Goal: Information Seeking & Learning: Learn about a topic

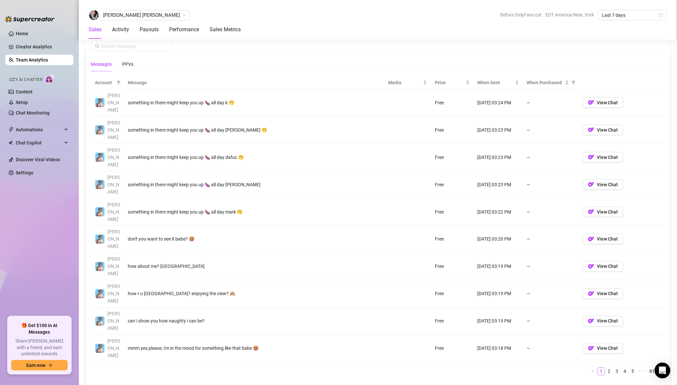
scroll to position [459, 0]
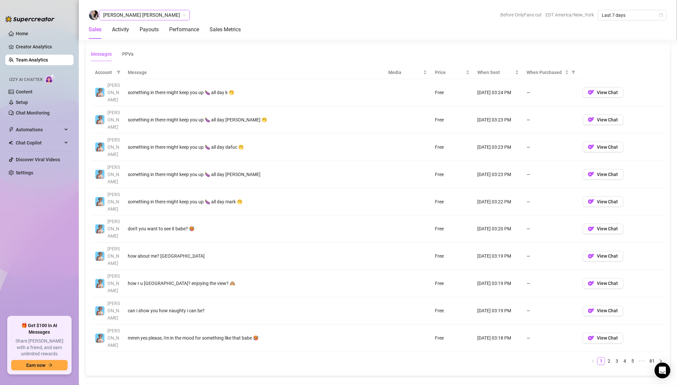
click at [135, 14] on span "Shahani Villareal" at bounding box center [144, 15] width 83 height 10
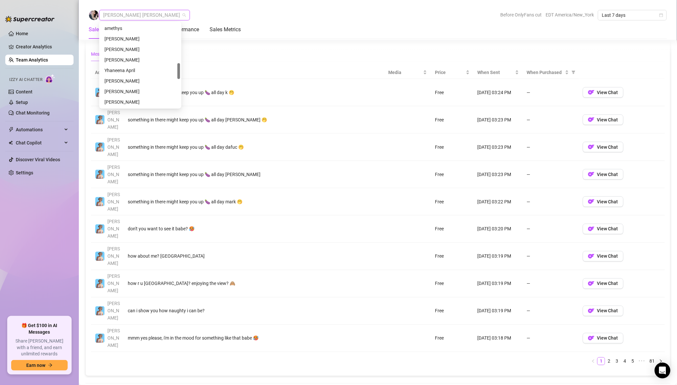
scroll to position [209, 0]
click at [130, 61] on div "Edward" at bounding box center [141, 61] width 72 height 7
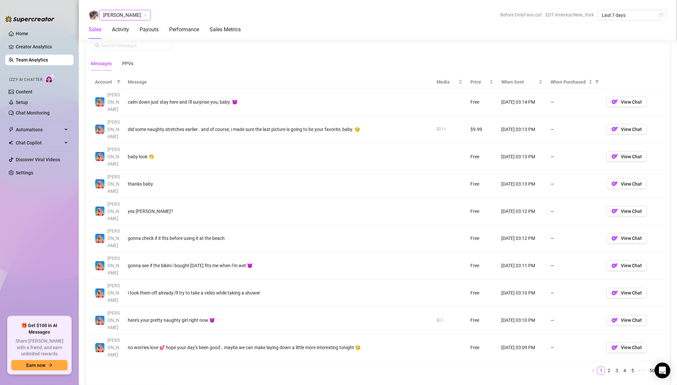
scroll to position [446, 0]
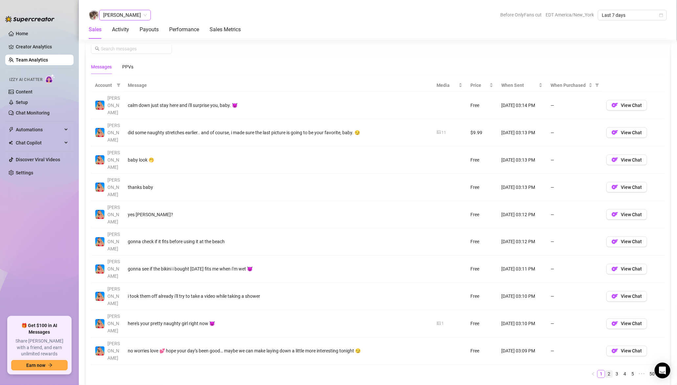
click at [609, 370] on link "2" at bounding box center [609, 373] width 7 height 7
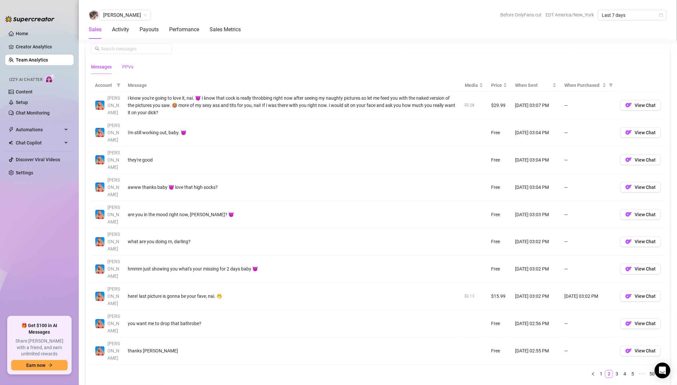
click at [130, 64] on div "PPVs" at bounding box center [127, 66] width 11 height 7
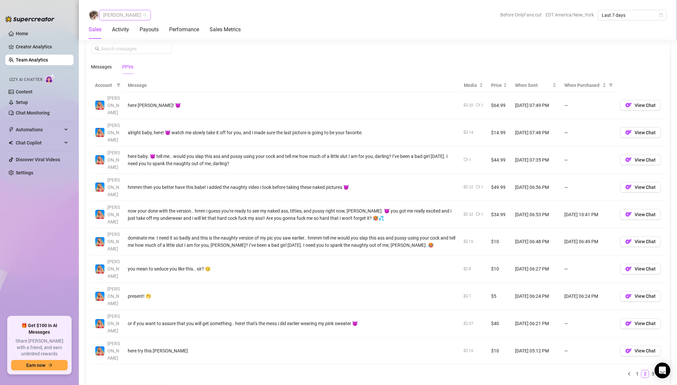
click at [107, 17] on span "Edward" at bounding box center [125, 15] width 44 height 10
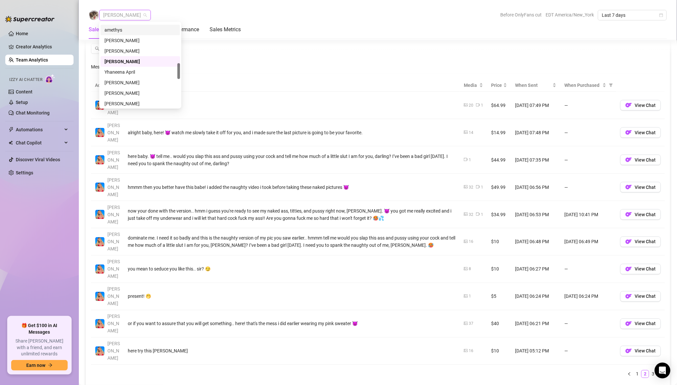
click at [240, 66] on div "Messages PPVs" at bounding box center [378, 66] width 574 height 15
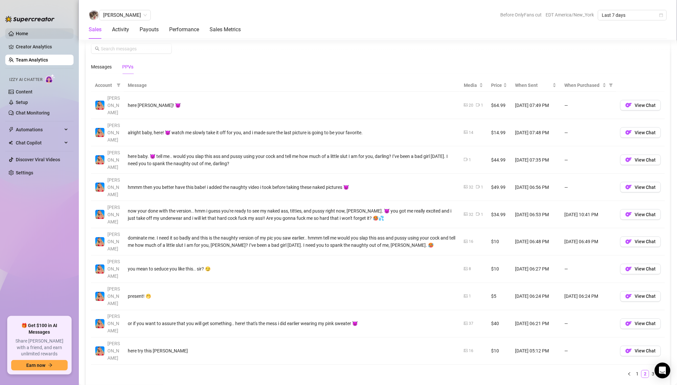
click at [26, 31] on link "Home" at bounding box center [22, 33] width 12 height 5
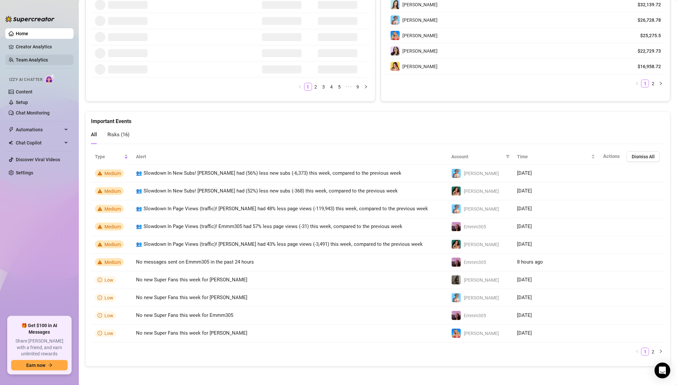
click at [36, 58] on link "Team Analytics" at bounding box center [32, 59] width 32 height 5
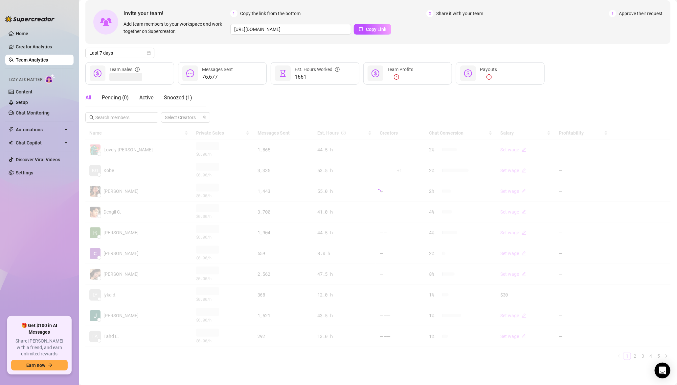
scroll to position [29, 0]
click at [149, 99] on span "Active" at bounding box center [146, 98] width 14 height 6
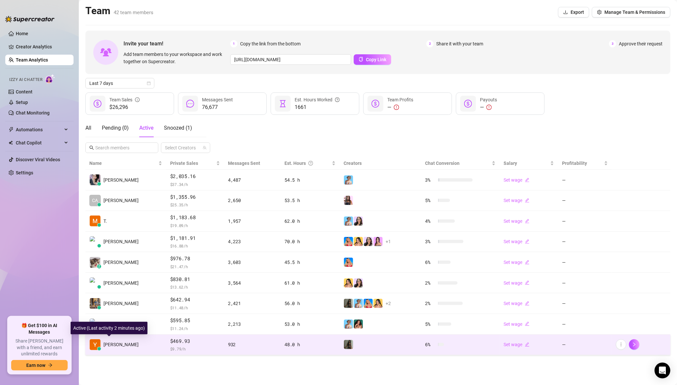
click at [127, 344] on span "Yhaneena A." at bounding box center [121, 344] width 35 height 7
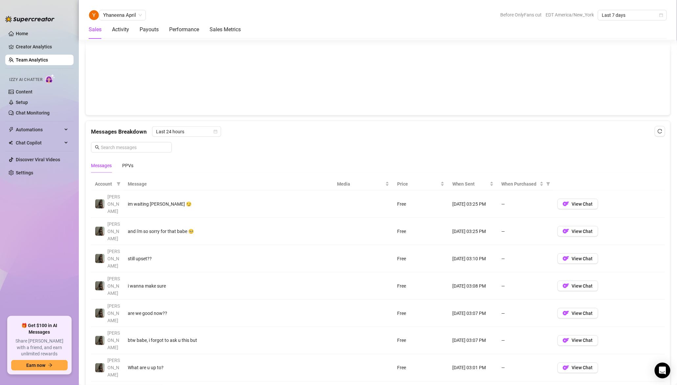
scroll to position [365, 0]
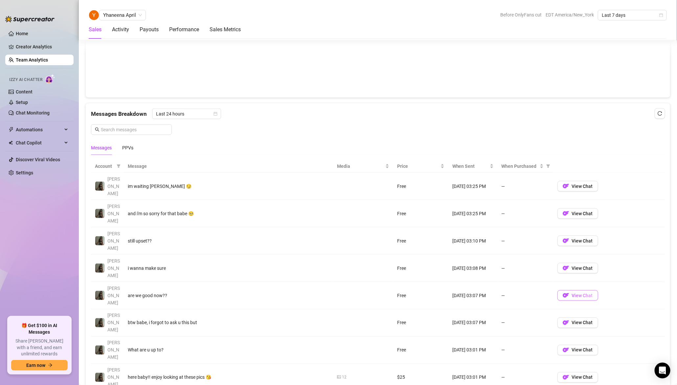
click at [575, 293] on span "View Chat" at bounding box center [582, 295] width 21 height 5
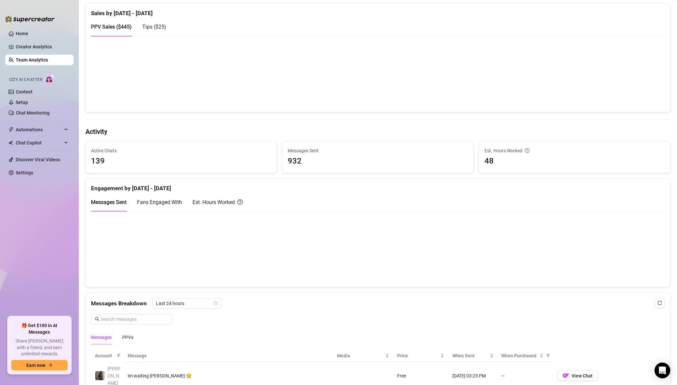
scroll to position [0, 0]
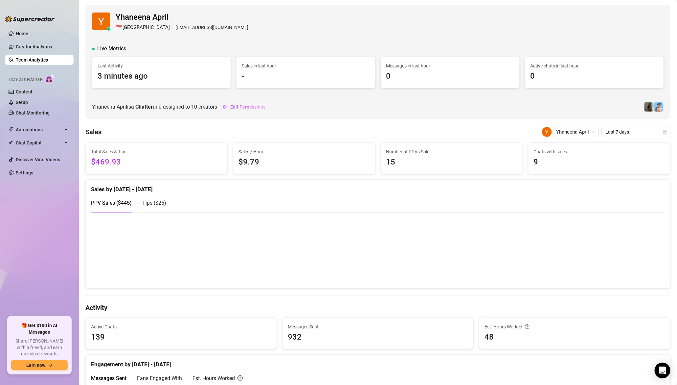
click at [28, 58] on link "Team Analytics" at bounding box center [32, 59] width 32 height 5
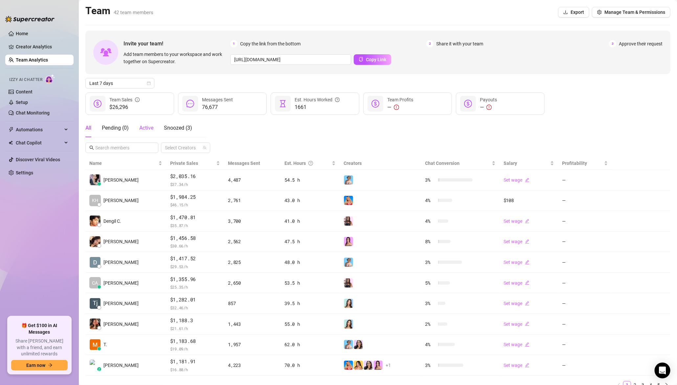
click at [143, 128] on span "Active" at bounding box center [146, 128] width 14 height 6
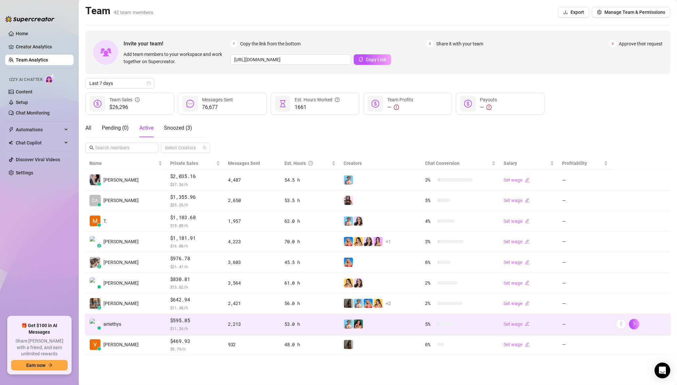
click at [113, 323] on span "amethys" at bounding box center [113, 323] width 18 height 7
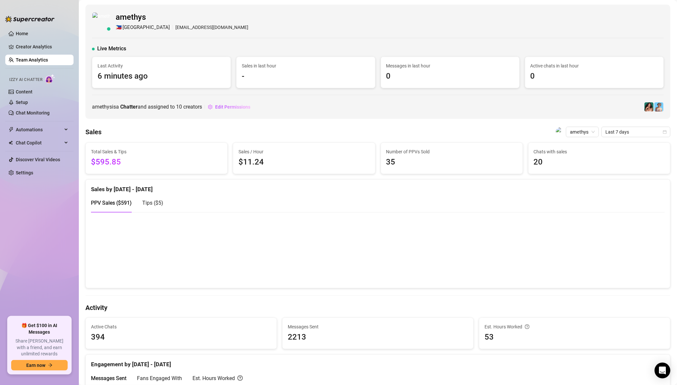
click at [40, 61] on link "Team Analytics" at bounding box center [32, 59] width 32 height 5
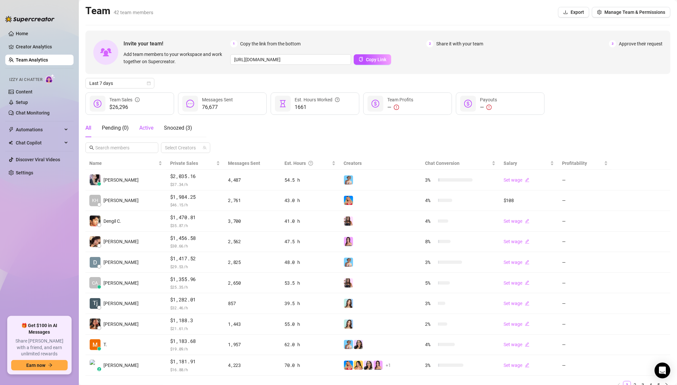
click at [151, 128] on span "Active" at bounding box center [146, 128] width 14 height 6
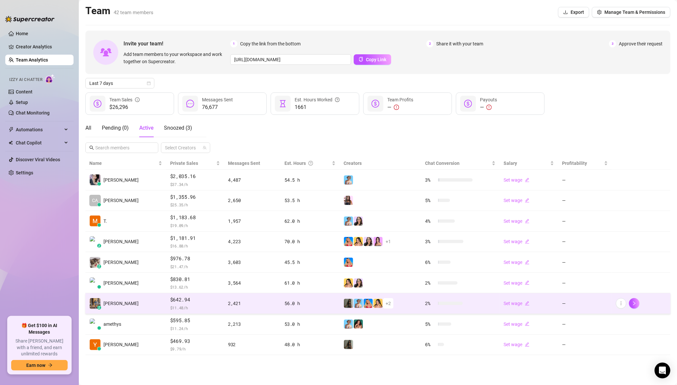
click at [170, 301] on span "$642.94" at bounding box center [195, 300] width 50 height 8
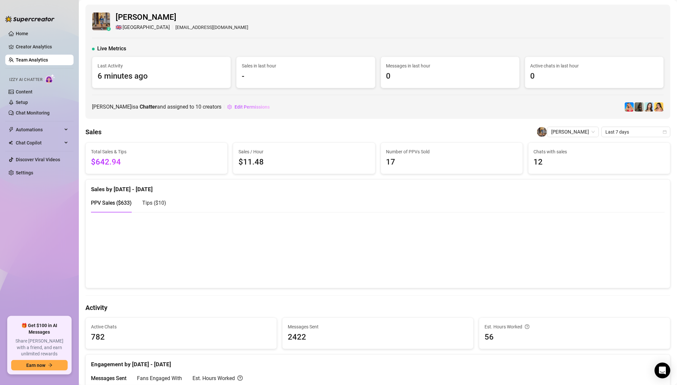
click at [48, 59] on link "Team Analytics" at bounding box center [32, 59] width 32 height 5
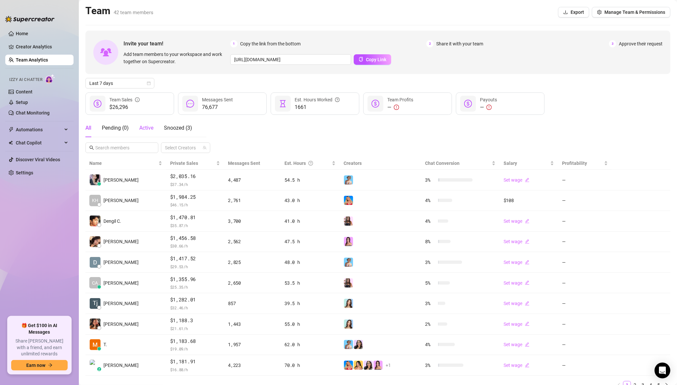
click at [147, 130] on span "Active" at bounding box center [146, 128] width 14 height 6
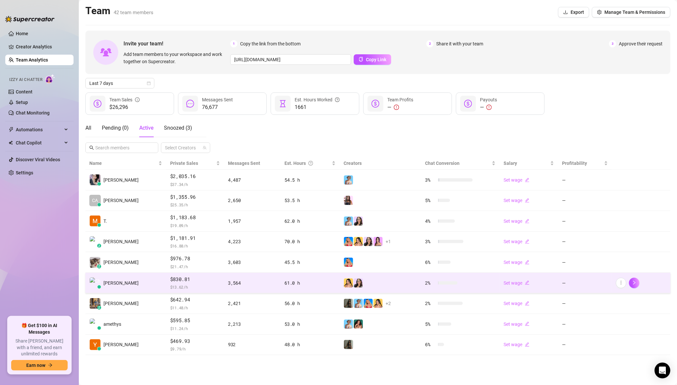
click at [182, 287] on span "$ 13.62 /h" at bounding box center [195, 286] width 50 height 7
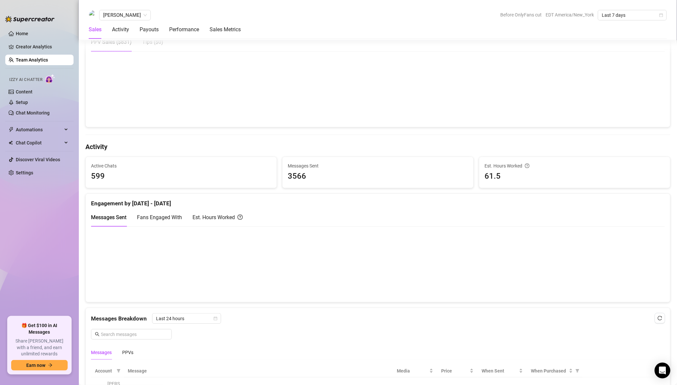
scroll to position [155, 0]
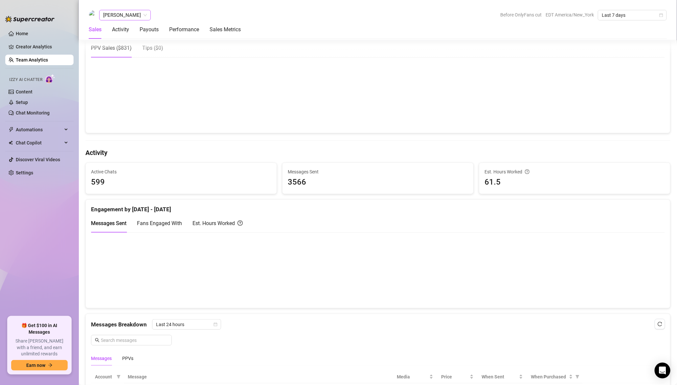
click at [109, 18] on span "Chris" at bounding box center [125, 15] width 44 height 10
click at [39, 61] on link "Team Analytics" at bounding box center [32, 59] width 32 height 5
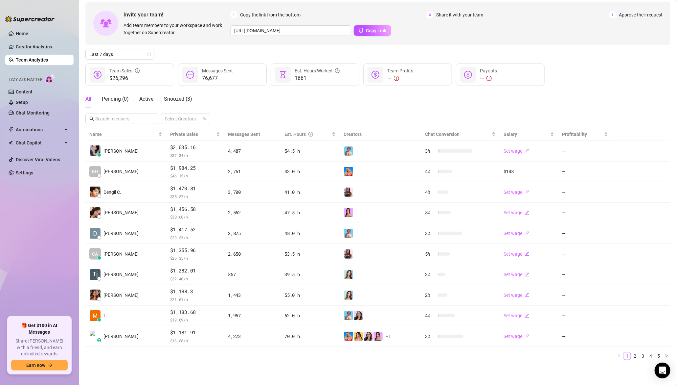
scroll to position [28, 0]
click at [149, 96] on div "Active" at bounding box center [146, 100] width 14 height 8
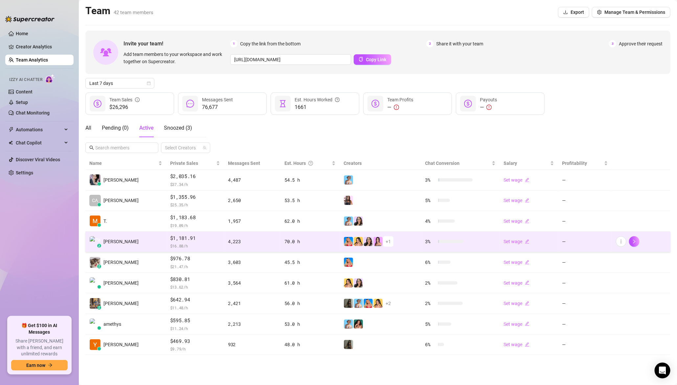
click at [170, 243] on span "$ 16.88 /h" at bounding box center [195, 245] width 50 height 7
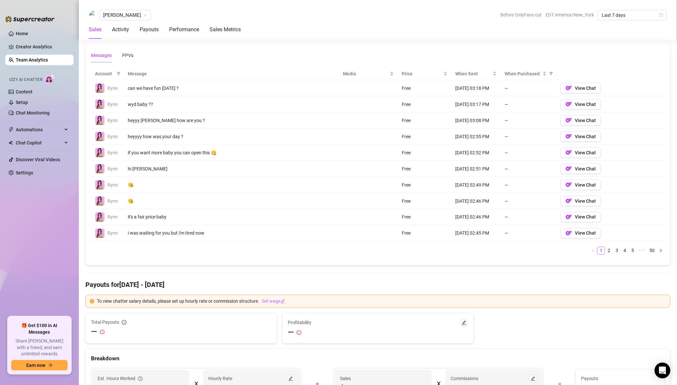
scroll to position [465, 0]
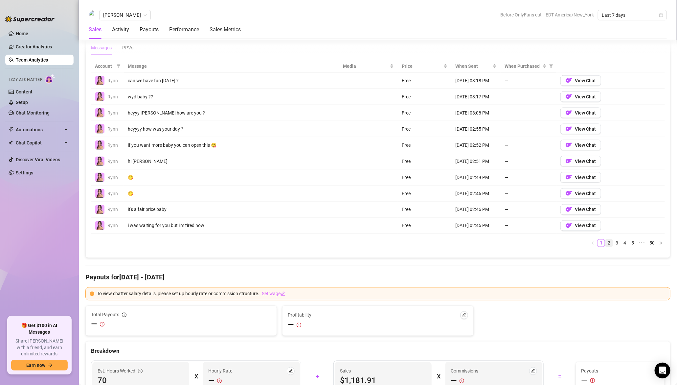
click at [609, 242] on link "2" at bounding box center [609, 242] width 7 height 7
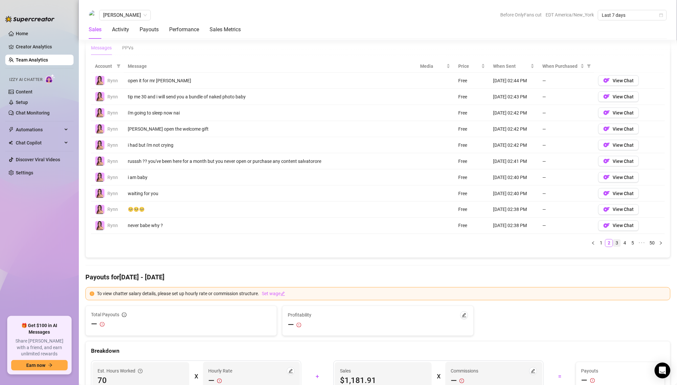
click at [618, 243] on link "3" at bounding box center [617, 242] width 7 height 7
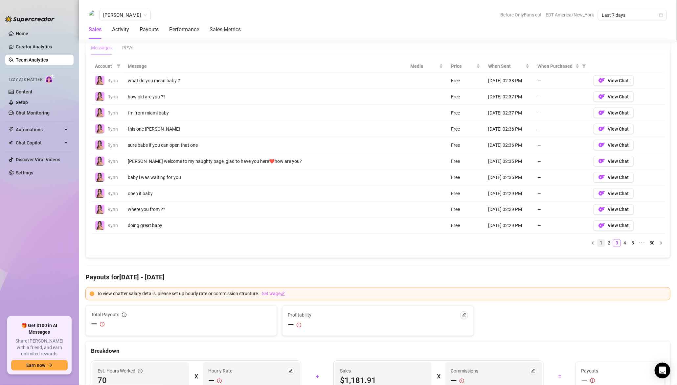
click at [602, 241] on link "1" at bounding box center [601, 242] width 7 height 7
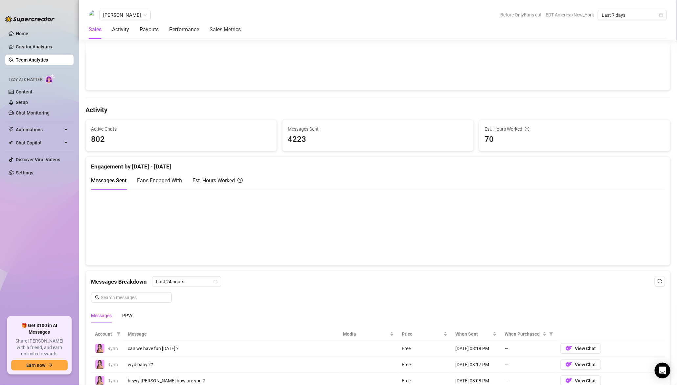
scroll to position [0, 0]
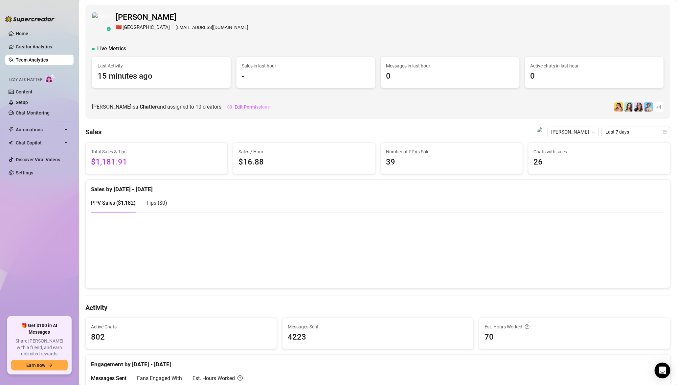
click at [37, 58] on link "Team Analytics" at bounding box center [32, 59] width 32 height 5
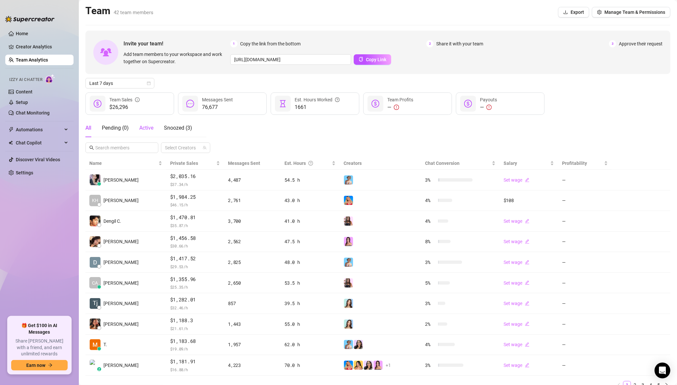
click at [151, 127] on span "Active" at bounding box center [146, 128] width 14 height 6
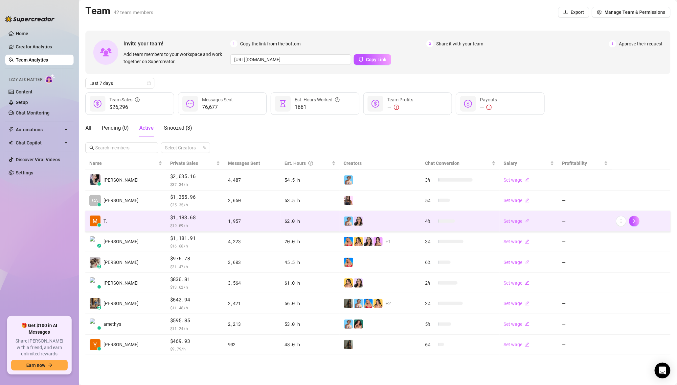
click at [133, 215] on td "T." at bounding box center [125, 221] width 81 height 21
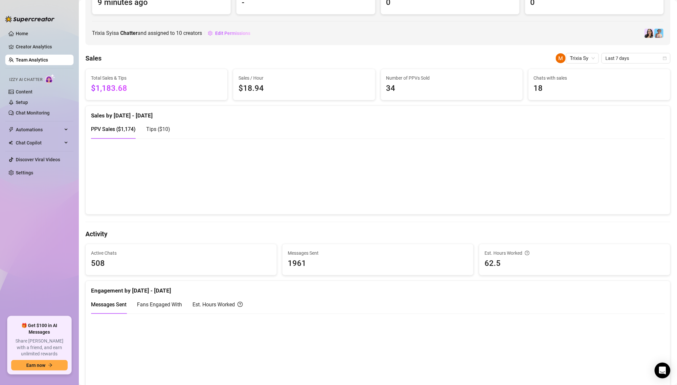
scroll to position [22, 0]
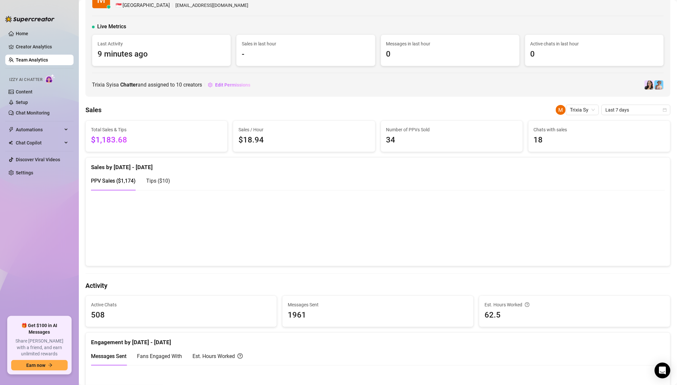
click at [37, 61] on link "Team Analytics" at bounding box center [32, 59] width 32 height 5
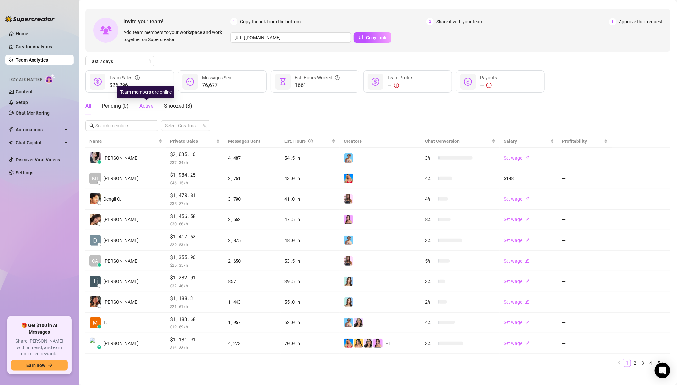
click at [153, 107] on span "Active" at bounding box center [146, 106] width 14 height 6
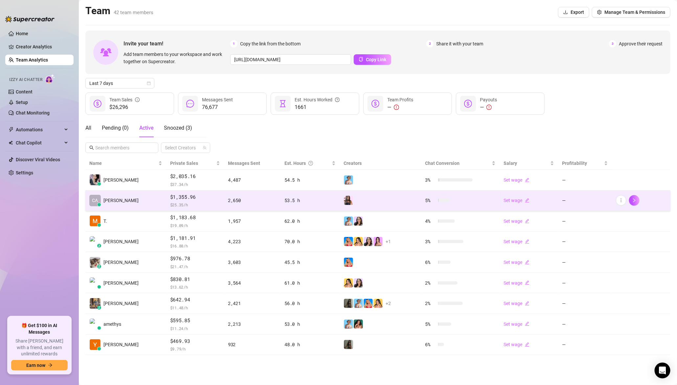
click at [140, 193] on td "CA camille" at bounding box center [125, 200] width 81 height 21
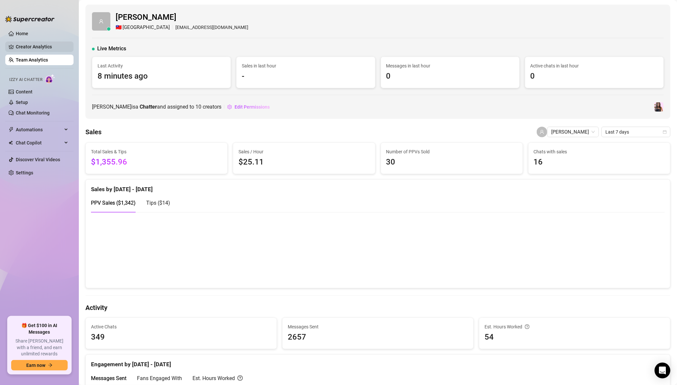
click at [43, 51] on link "Creator Analytics" at bounding box center [42, 46] width 53 height 11
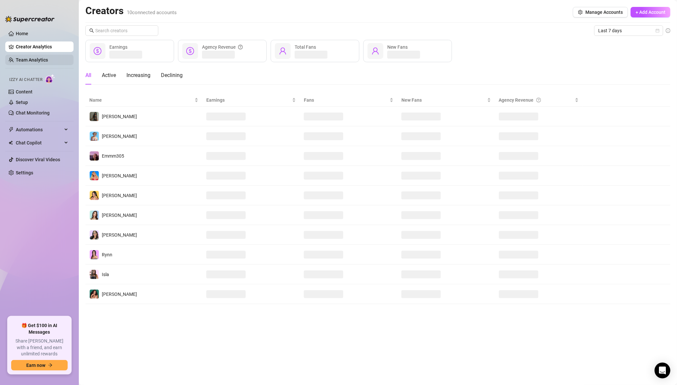
click at [38, 58] on link "Team Analytics" at bounding box center [32, 59] width 32 height 5
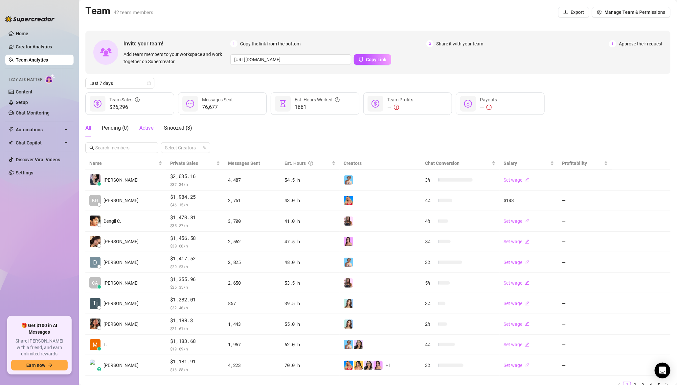
click at [145, 130] on span "Active" at bounding box center [146, 128] width 14 height 6
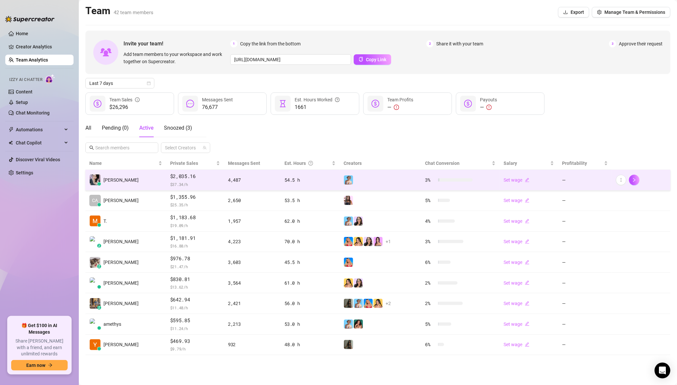
click at [133, 178] on td "Shahani V." at bounding box center [125, 180] width 81 height 21
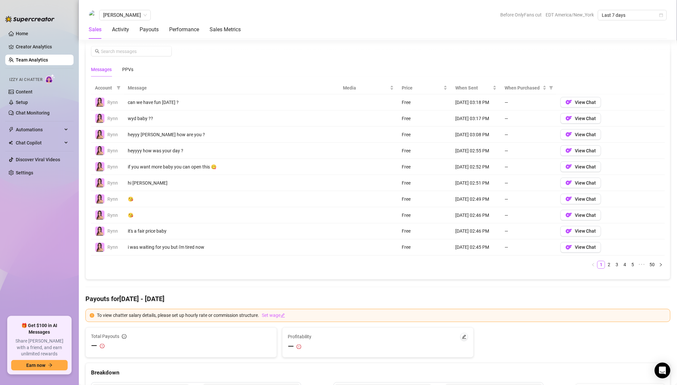
scroll to position [439, 0]
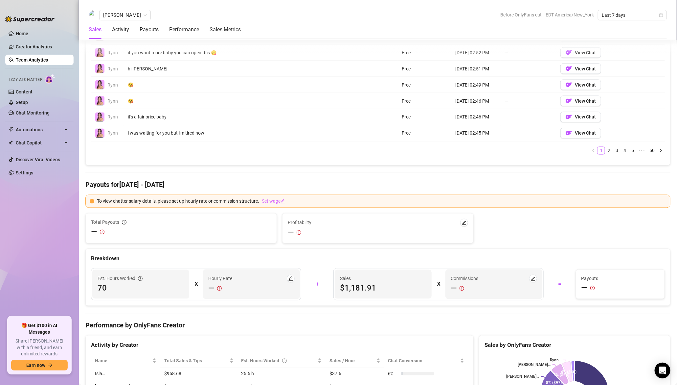
scroll to position [480, 0]
